Goal: Information Seeking & Learning: Understand process/instructions

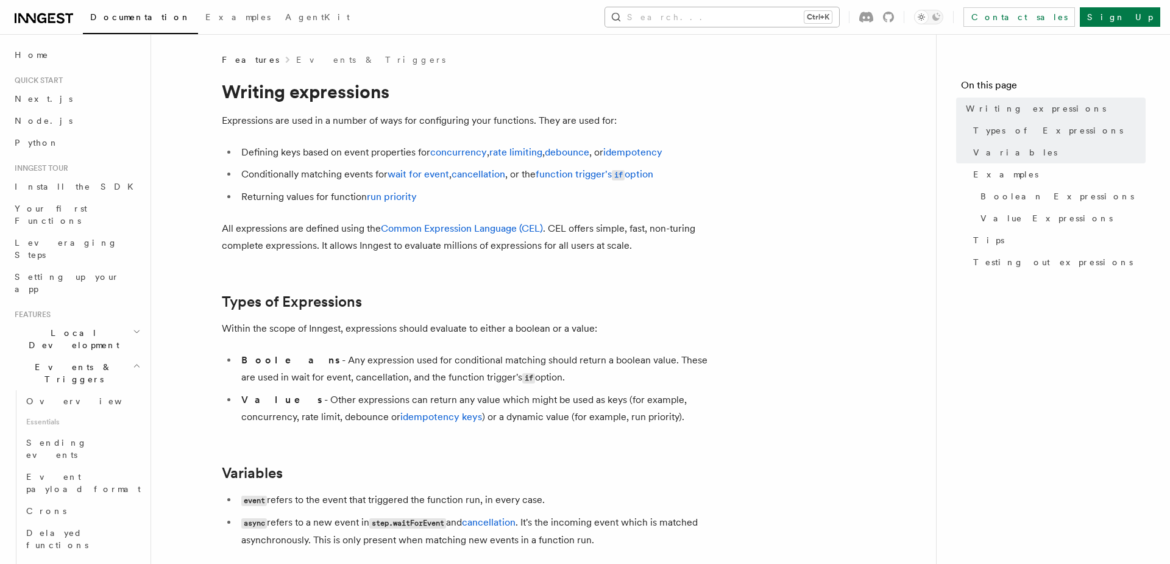
click at [757, 17] on button "Search... Ctrl+K" at bounding box center [722, 16] width 234 height 19
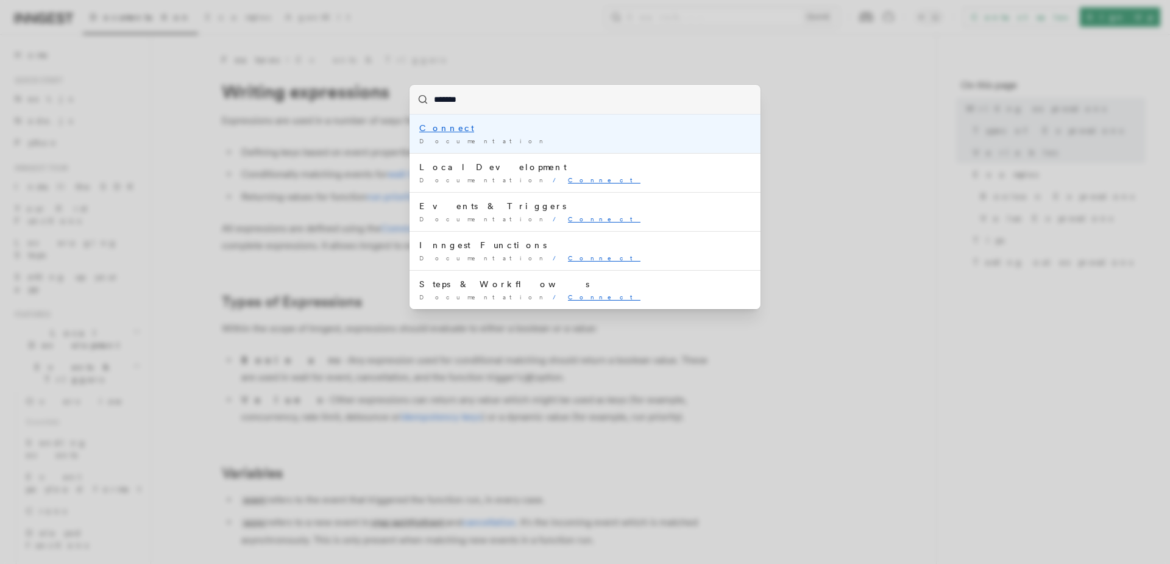
type input "*******"
click at [488, 138] on div "Documentation /" at bounding box center [584, 140] width 331 height 9
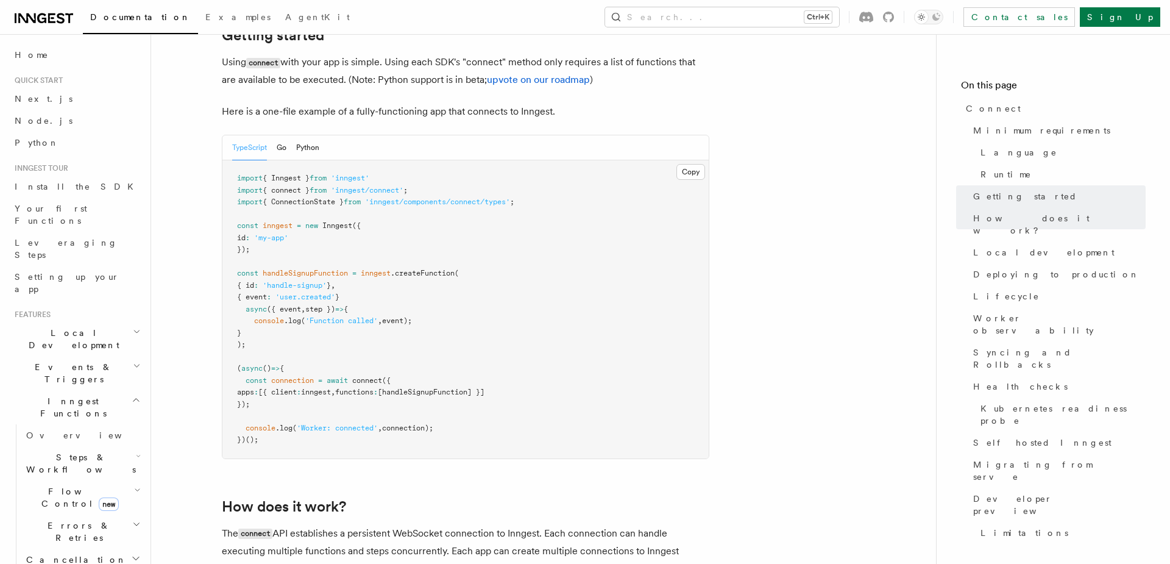
scroll to position [764, 0]
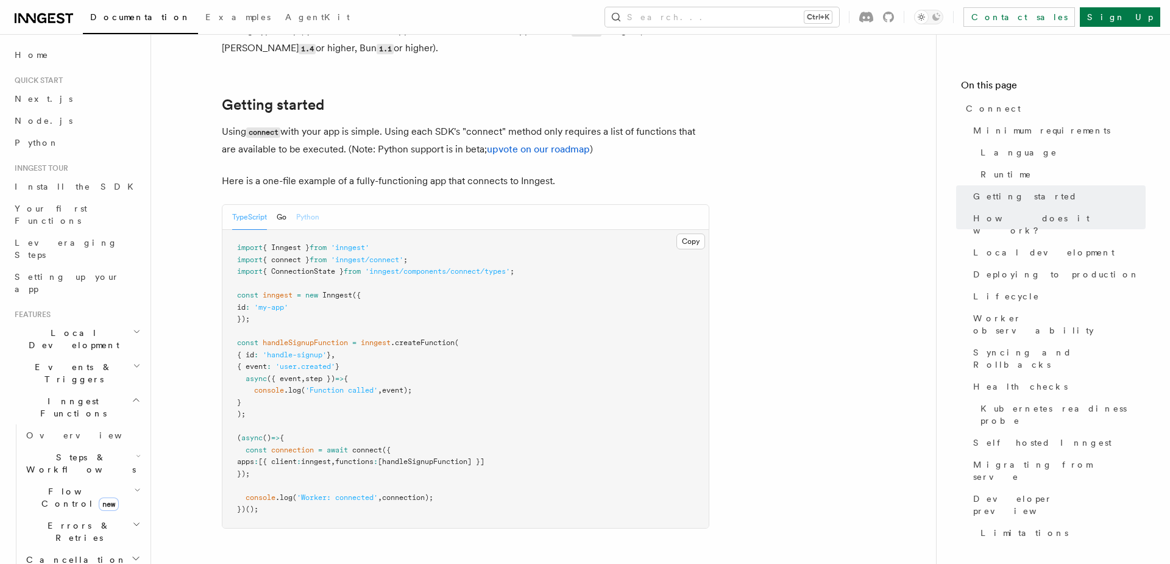
click at [308, 205] on button "Python" at bounding box center [307, 217] width 23 height 25
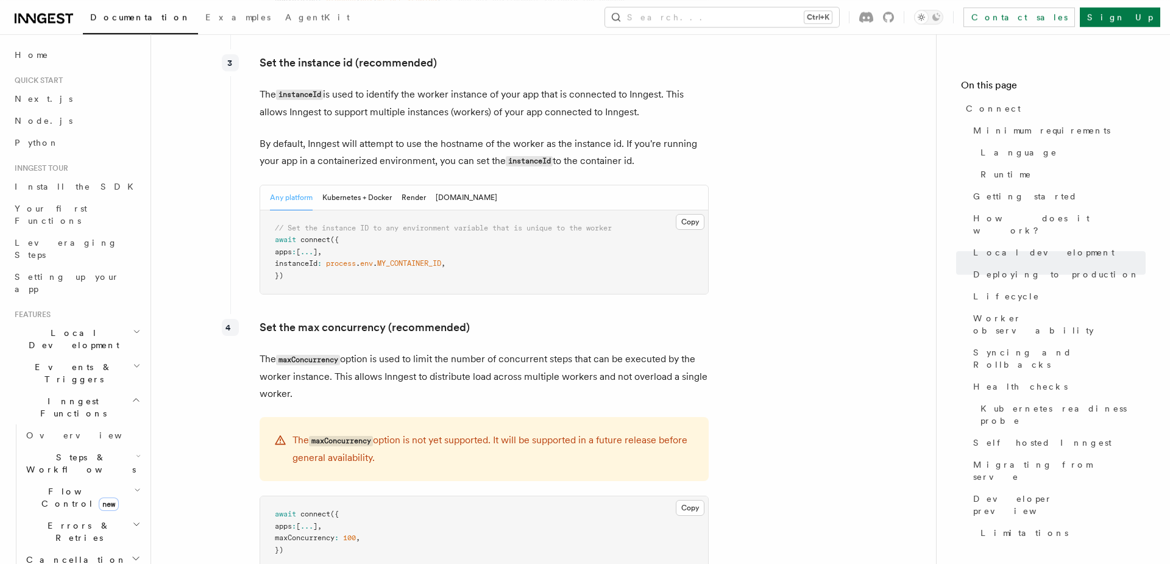
scroll to position [2292, 0]
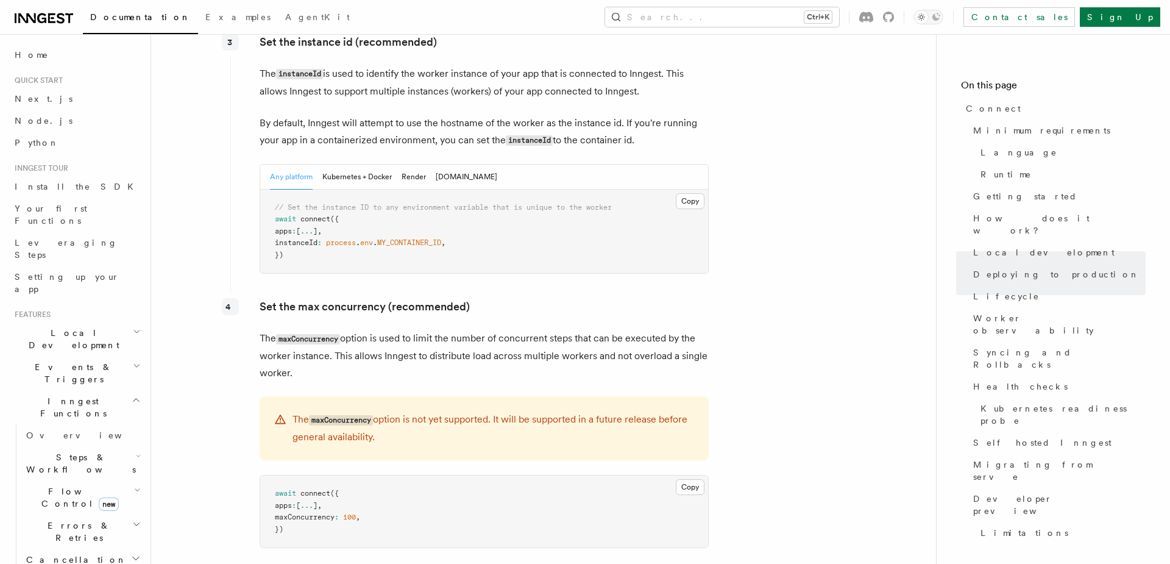
drag, startPoint x: 396, startPoint y: 366, endPoint x: 419, endPoint y: 378, distance: 25.6
click at [419, 411] on p "The maxConcurrency option is not yet supported. It will be supported in a futur…" at bounding box center [492, 428] width 401 height 35
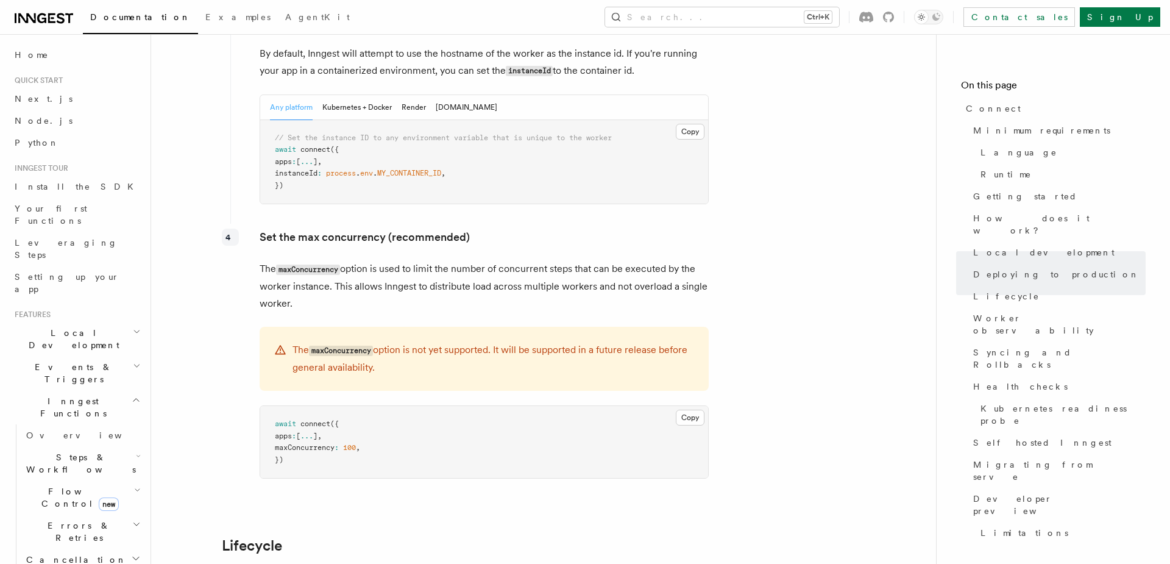
click at [346, 345] on code "maxConcurrency" at bounding box center [341, 350] width 64 height 10
copy p "maxConcurrency"
